Goal: Entertainment & Leisure: Consume media (video, audio)

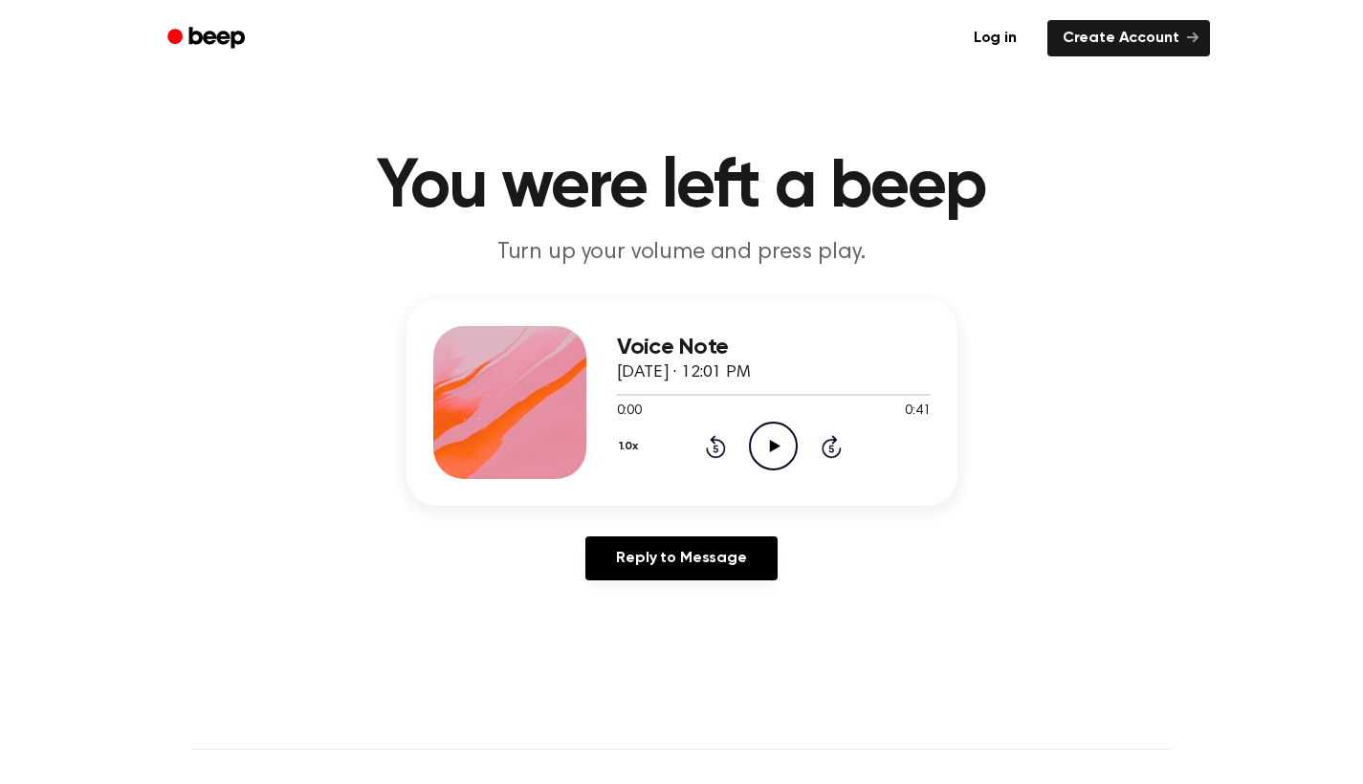
click at [769, 458] on icon "Play Audio" at bounding box center [773, 446] width 49 height 49
click at [771, 426] on icon "Play Audio" at bounding box center [773, 446] width 49 height 49
click at [796, 470] on icon "Play Audio" at bounding box center [773, 446] width 49 height 49
click at [768, 453] on icon "Play Audio" at bounding box center [773, 446] width 49 height 49
click at [707, 13] on div "Log in Create Account" at bounding box center [682, 38] width 1056 height 77
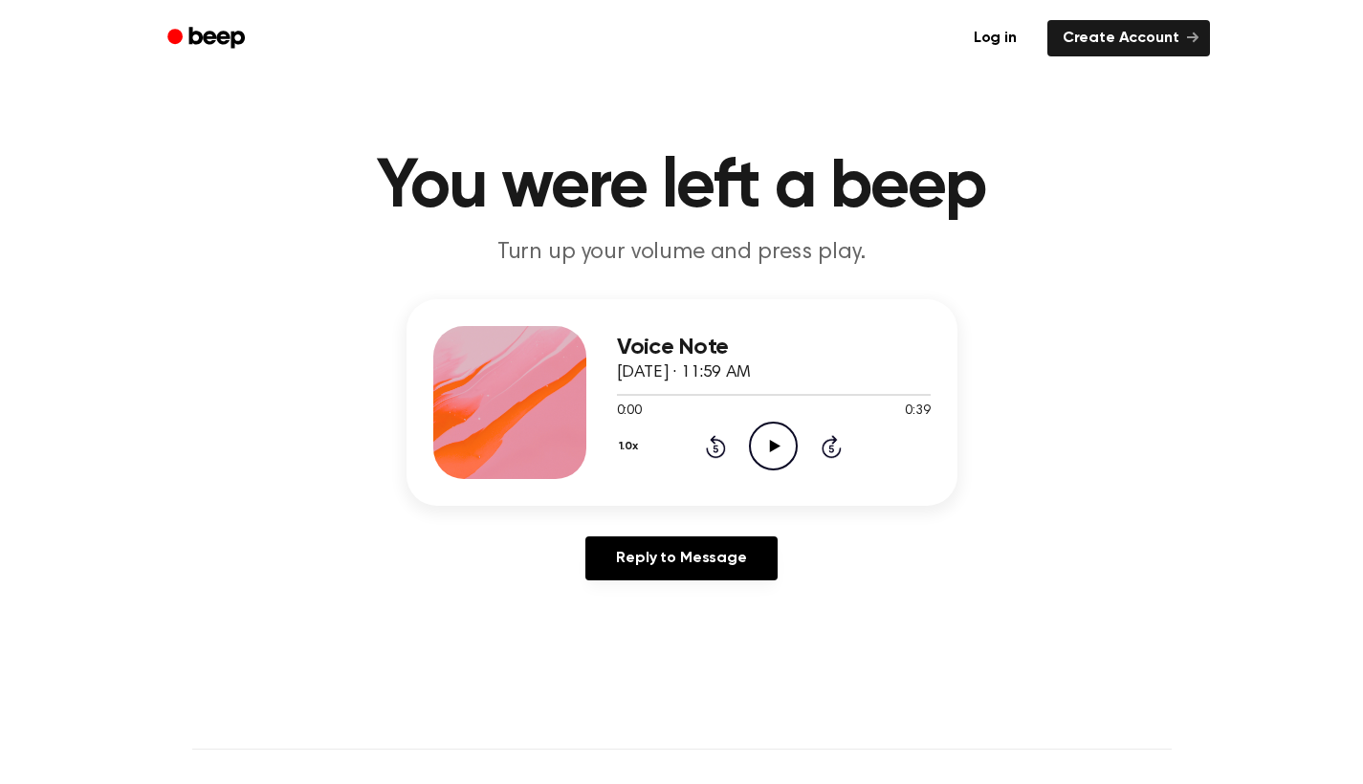
click at [759, 448] on icon "Play Audio" at bounding box center [773, 446] width 49 height 49
click at [775, 448] on icon at bounding box center [775, 446] width 11 height 12
click at [770, 453] on icon "Play Audio" at bounding box center [773, 446] width 49 height 49
click at [766, 389] on div at bounding box center [774, 393] width 314 height 15
click at [719, 396] on div at bounding box center [774, 393] width 314 height 15
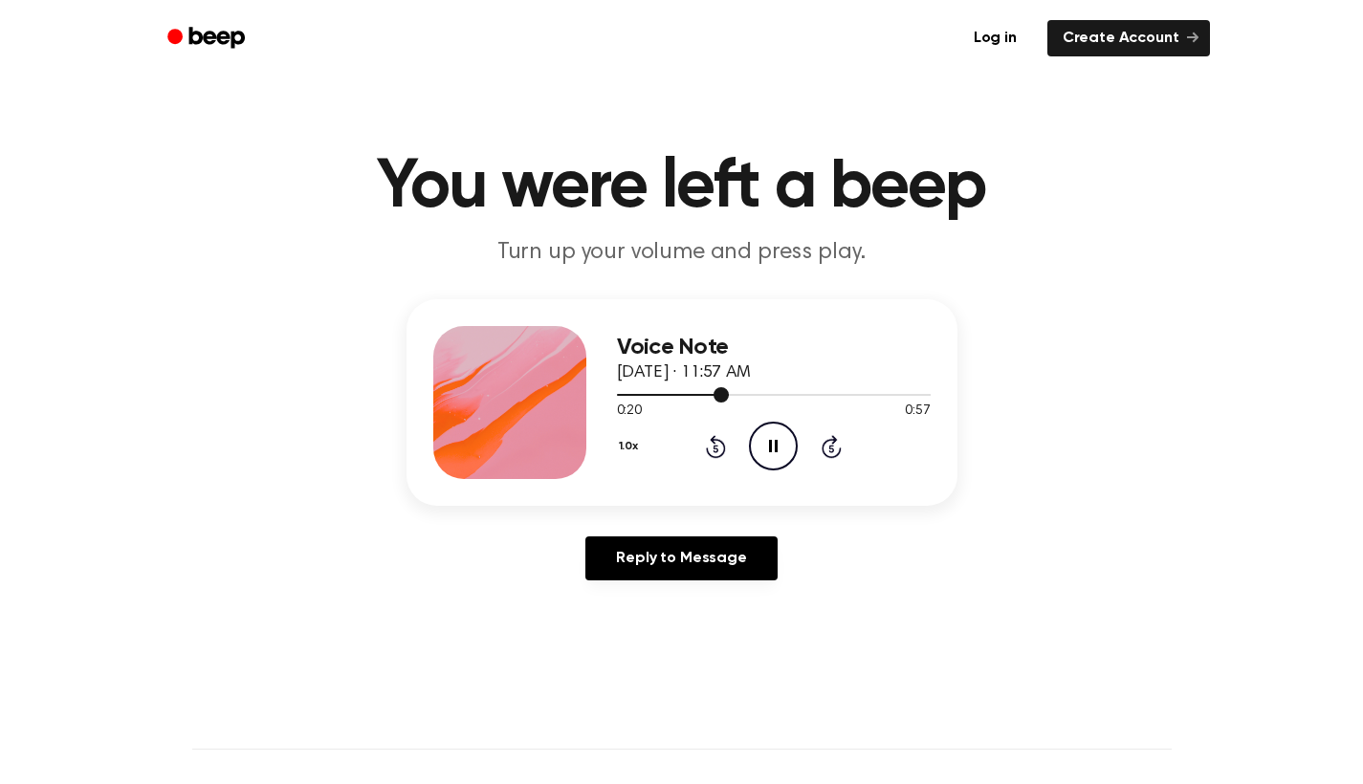
click at [698, 395] on div at bounding box center [673, 395] width 112 height 2
click at [758, 434] on icon "Play Audio" at bounding box center [773, 446] width 49 height 49
